Goal: Task Accomplishment & Management: Complete application form

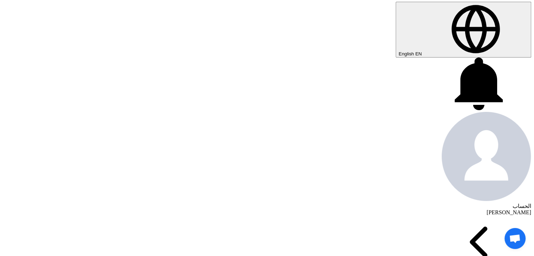
scroll to position [211, 0]
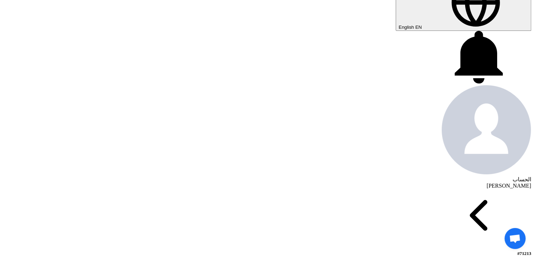
drag, startPoint x: 278, startPoint y: 42, endPoint x: 440, endPoint y: 43, distance: 162.5
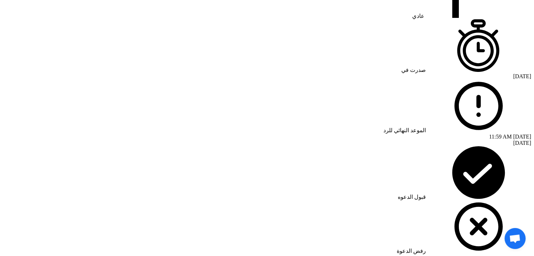
scroll to position [526, 0]
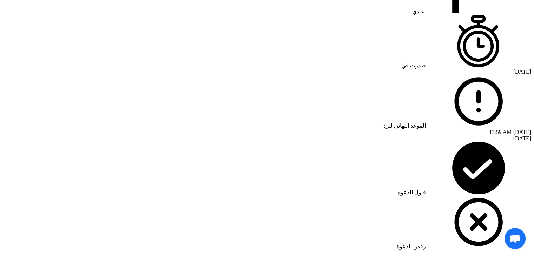
drag, startPoint x: 425, startPoint y: 41, endPoint x: 286, endPoint y: 64, distance: 140.9
drag, startPoint x: 320, startPoint y: 138, endPoint x: 325, endPoint y: 131, distance: 8.8
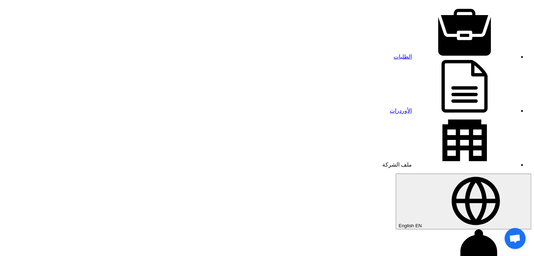
scroll to position [0, 0]
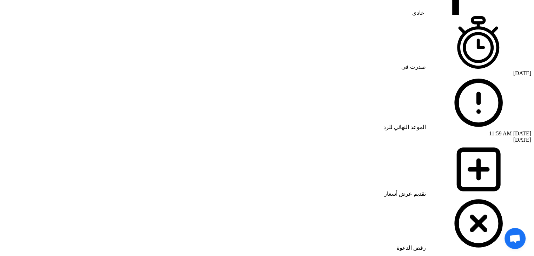
scroll to position [526, 0]
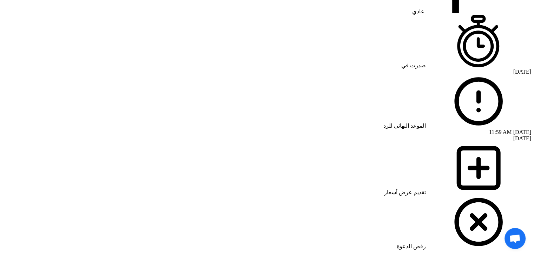
drag, startPoint x: 427, startPoint y: 76, endPoint x: 273, endPoint y: 67, distance: 154.7
copy tbody "SAFETY SHOES,345-1,SIZE: 39 9 Pieces 2 SAFETY SHOES, 345-1 SIZE 40 39 Pieces 3 …"
